Goal: Browse casually: Explore the website without a specific task or goal

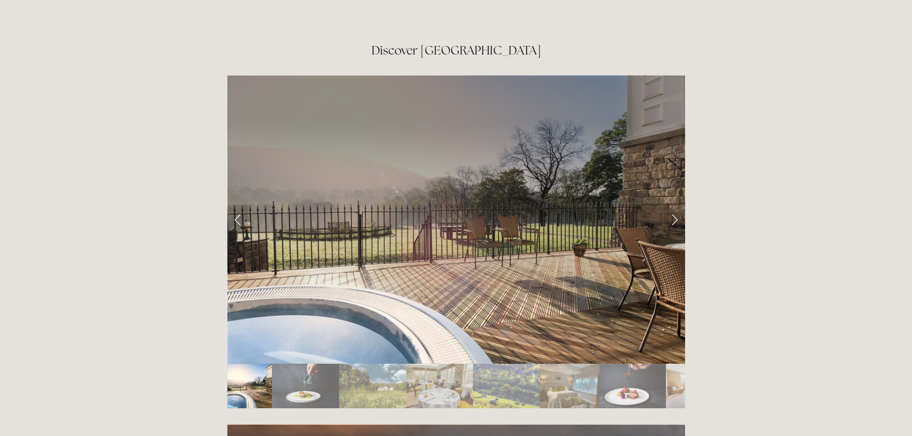
scroll to position [1580, 0]
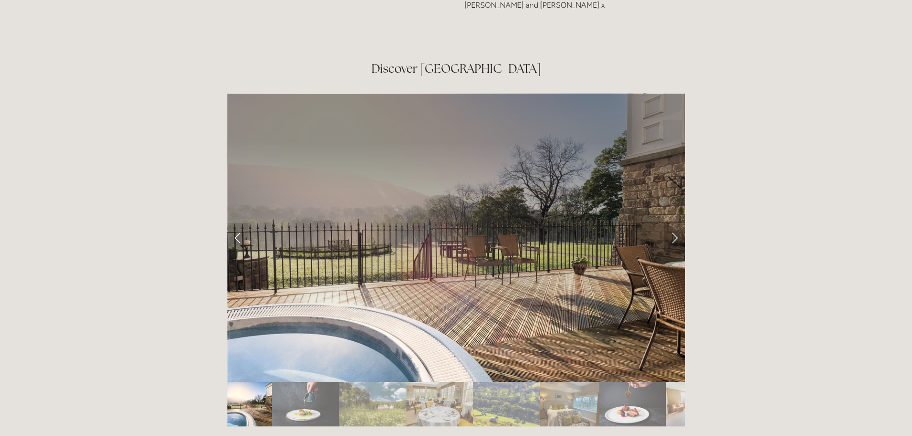
click at [675, 223] on link "Next Slide" at bounding box center [674, 237] width 21 height 29
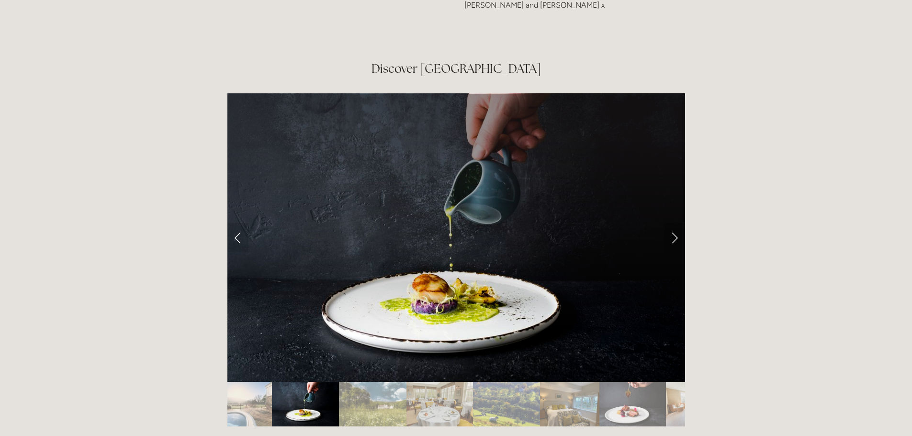
click at [675, 223] on link "Next Slide" at bounding box center [674, 237] width 21 height 29
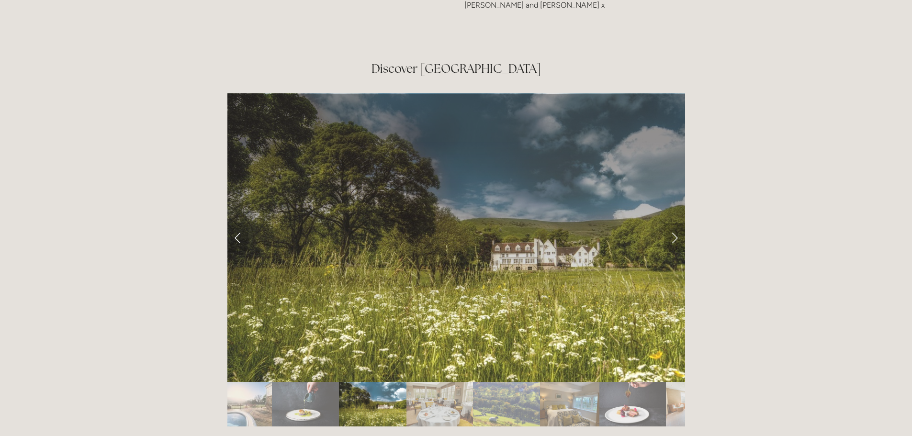
click at [675, 223] on link "Next Slide" at bounding box center [674, 237] width 21 height 29
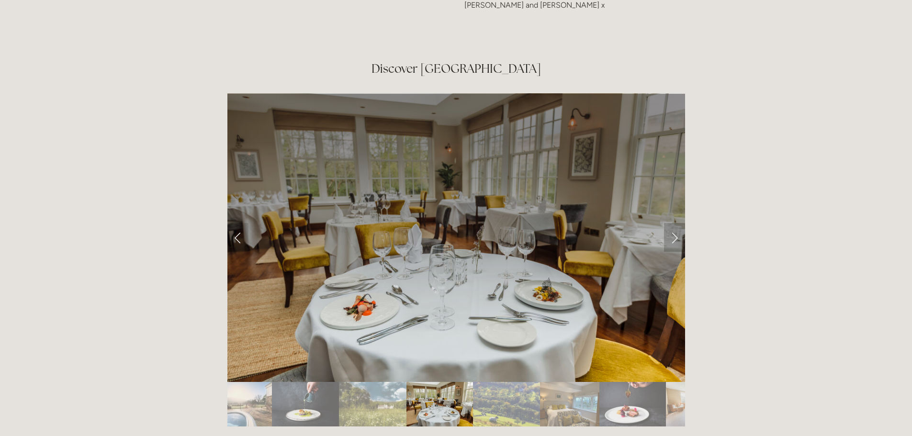
click at [675, 223] on link "Next Slide" at bounding box center [674, 237] width 21 height 29
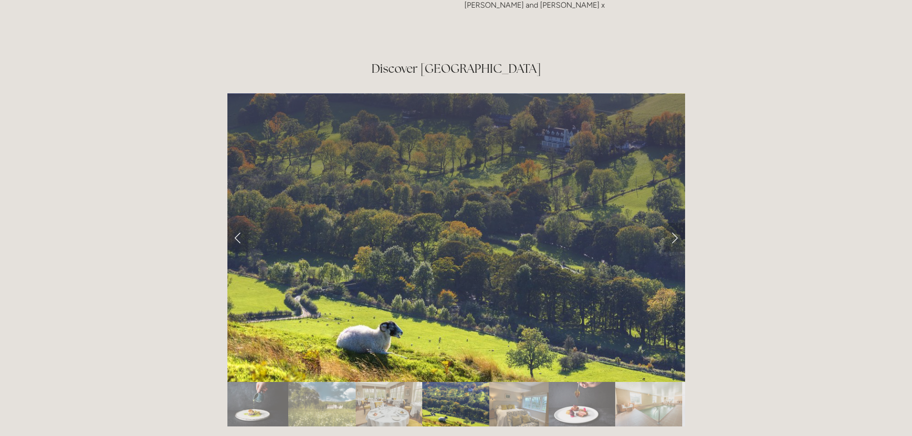
click at [675, 223] on link "Next Slide" at bounding box center [674, 237] width 21 height 29
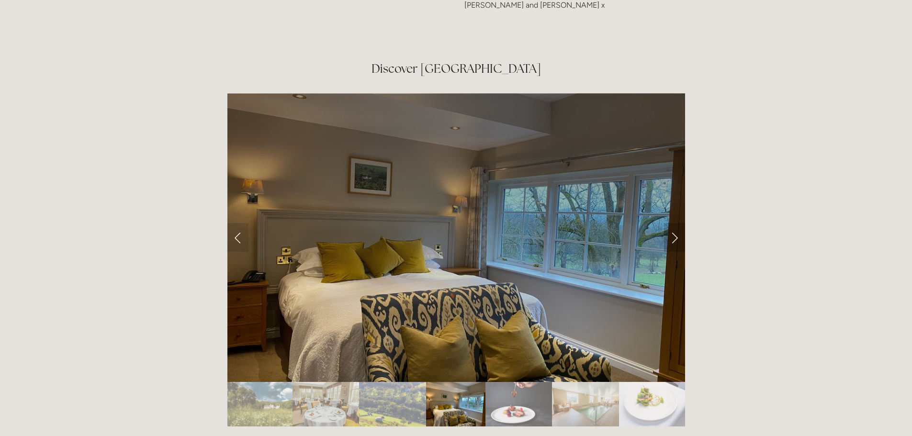
click at [675, 223] on link "Next Slide" at bounding box center [674, 237] width 21 height 29
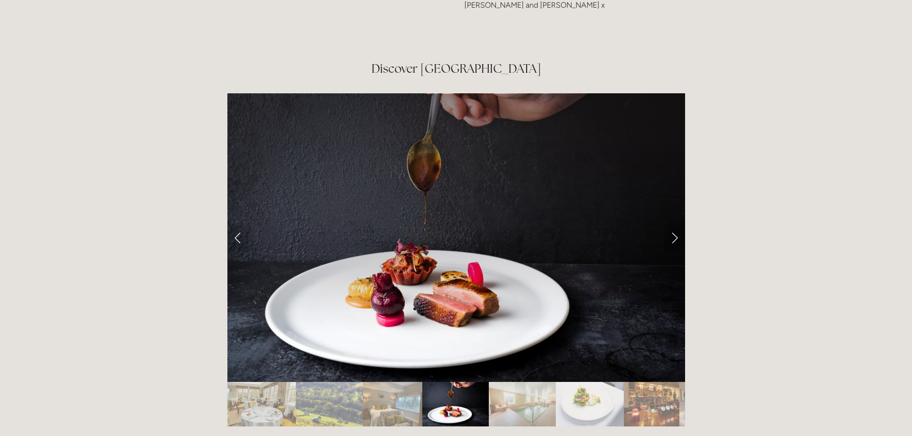
click at [675, 223] on link "Next Slide" at bounding box center [674, 237] width 21 height 29
click at [676, 223] on link "Next Slide" at bounding box center [674, 237] width 21 height 29
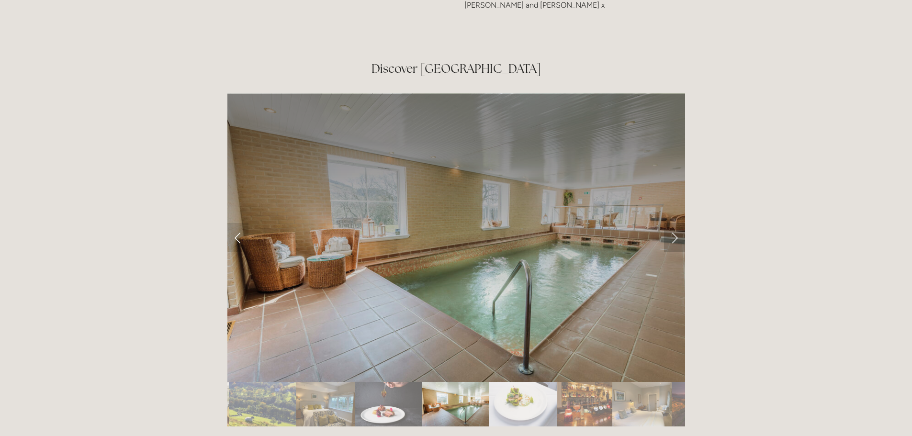
click at [676, 223] on link "Next Slide" at bounding box center [674, 237] width 21 height 29
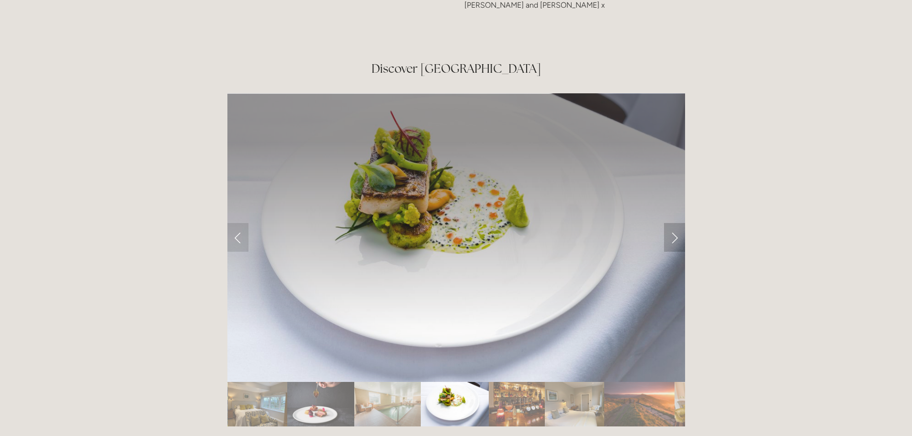
click at [676, 223] on link "Next Slide" at bounding box center [674, 237] width 21 height 29
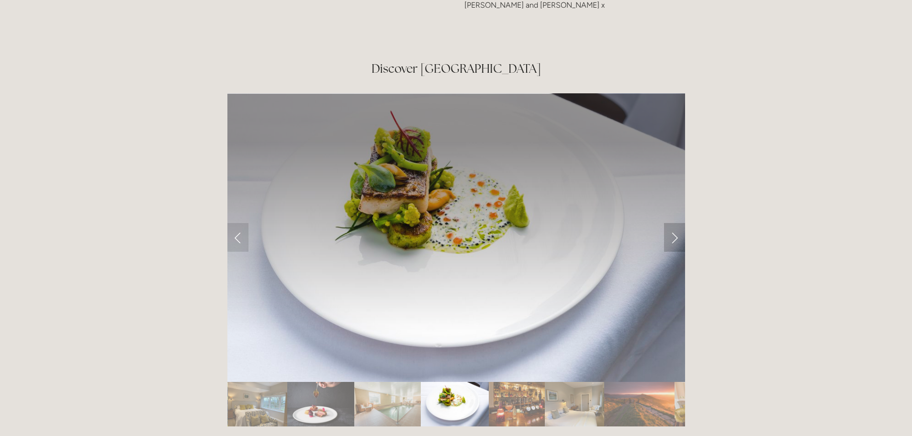
click at [676, 223] on link "Next Slide" at bounding box center [674, 237] width 21 height 29
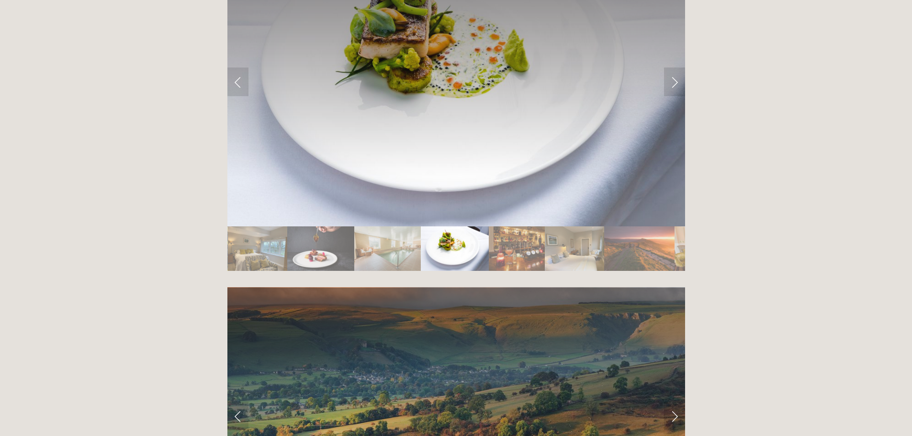
scroll to position [1676, 0]
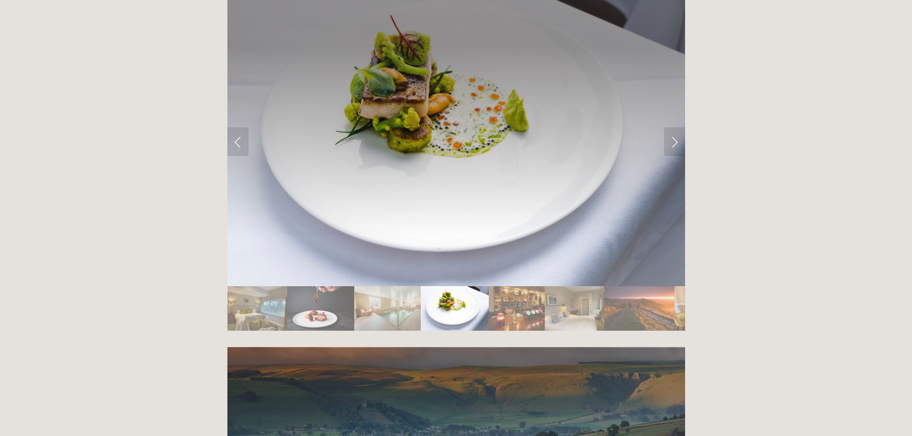
click at [523, 286] on img "Slide 10" at bounding box center [517, 308] width 56 height 45
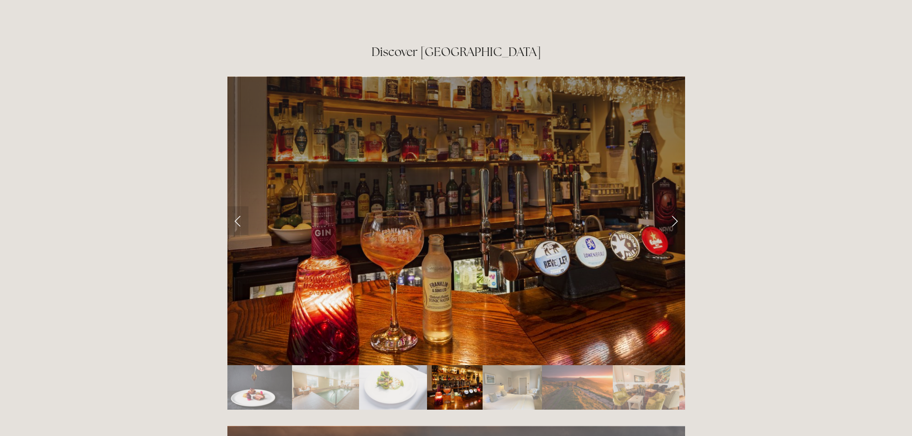
scroll to position [1532, 0]
